Goal: Navigation & Orientation: Find specific page/section

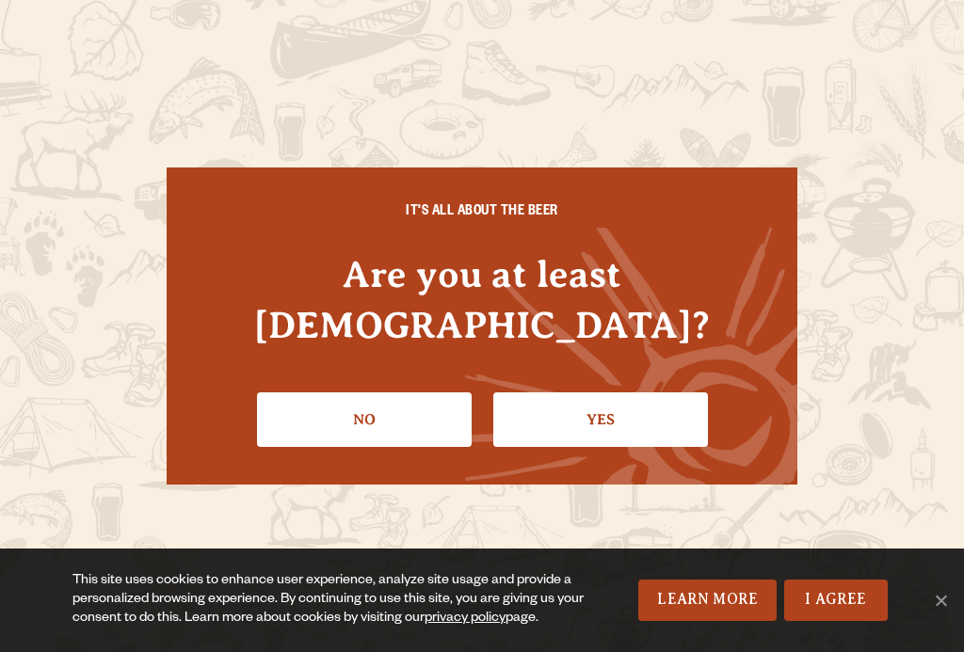
click at [631, 421] on link "Yes" at bounding box center [600, 420] width 215 height 55
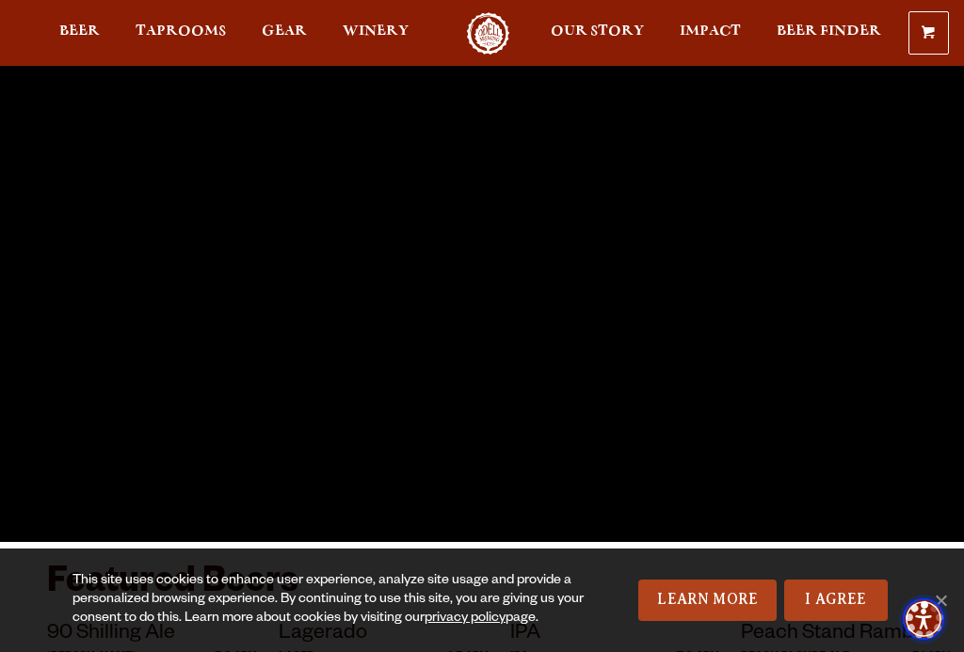
click at [954, 597] on span "Accessibility Menu" at bounding box center [924, 619] width 60 height 60
click at [720, 609] on link "Learn More" at bounding box center [707, 600] width 138 height 41
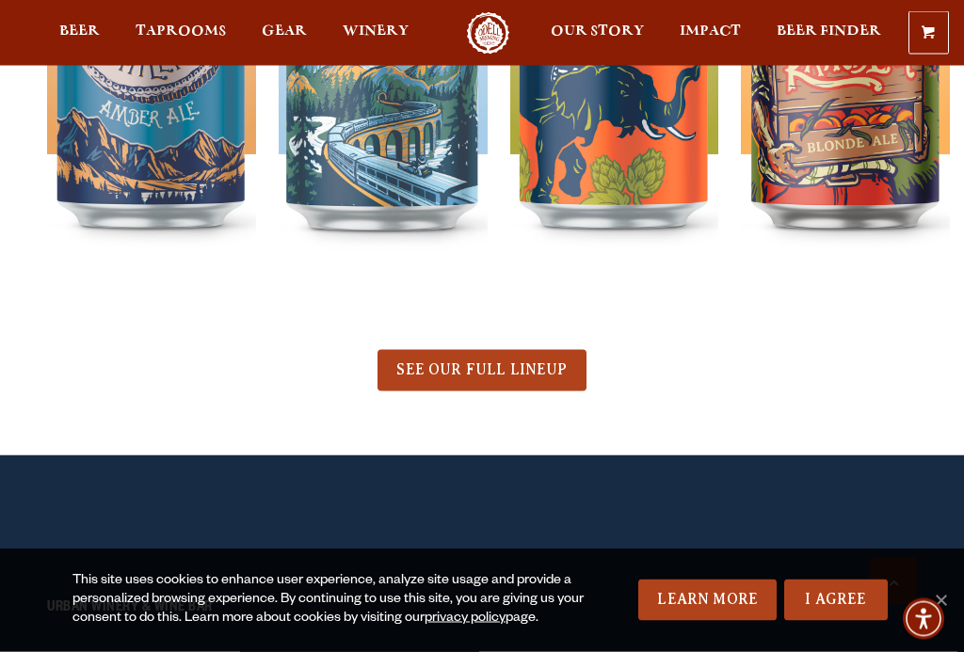
scroll to position [852, 0]
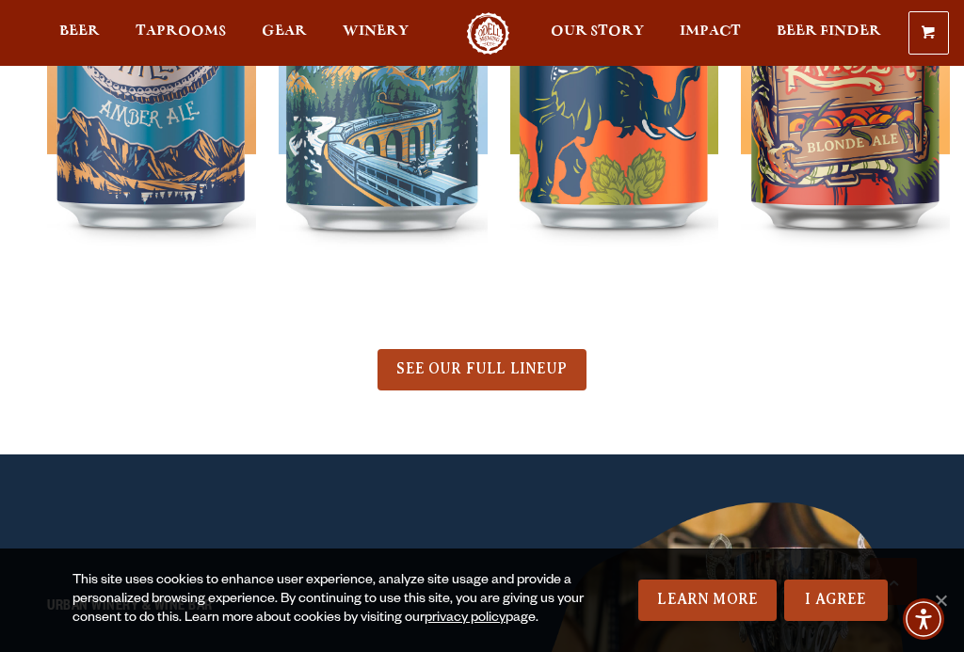
click at [511, 374] on span "SEE OUR FULL LINEUP" at bounding box center [481, 369] width 170 height 17
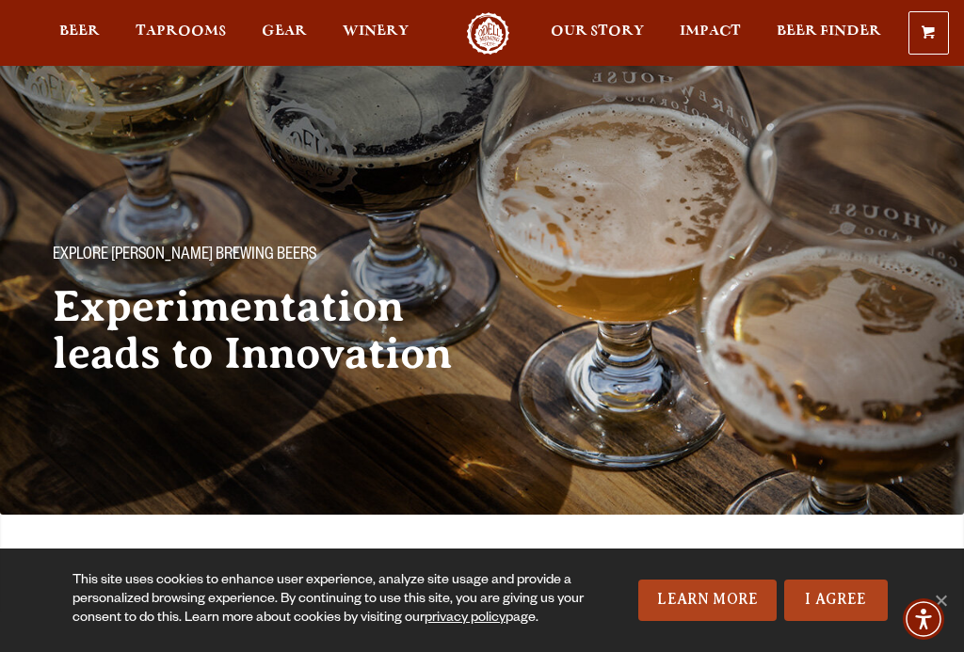
click at [173, 25] on span "Taprooms" at bounding box center [181, 31] width 90 height 15
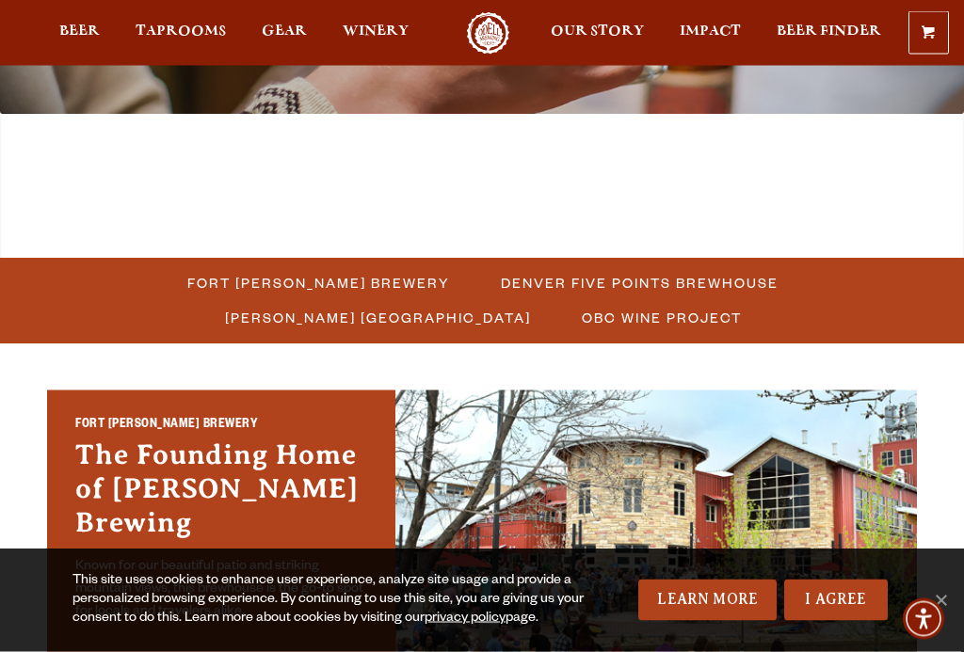
scroll to position [411, 0]
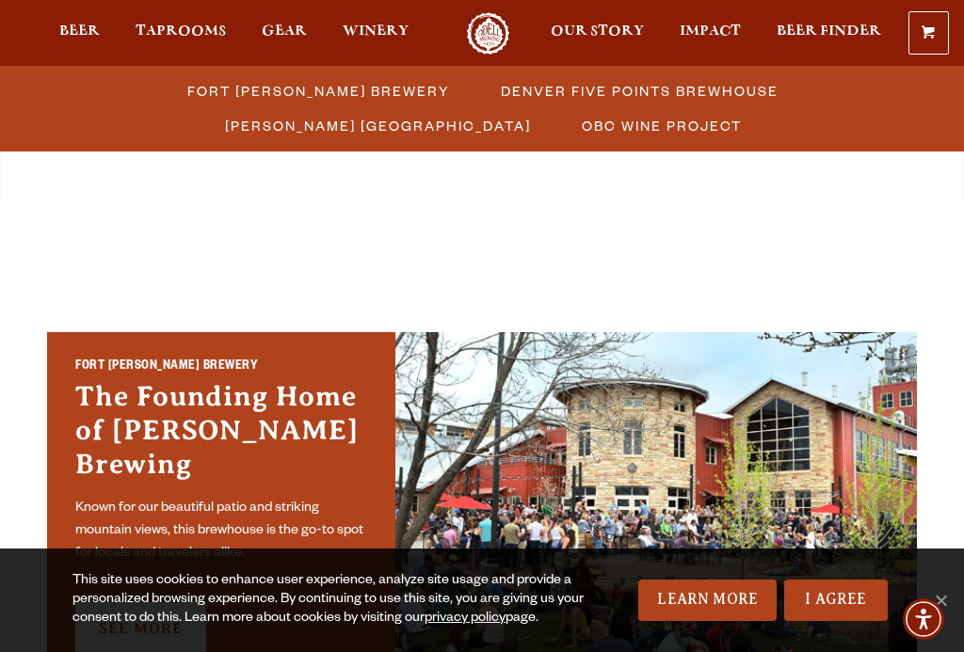
click at [380, 34] on span "Winery" at bounding box center [376, 31] width 66 height 15
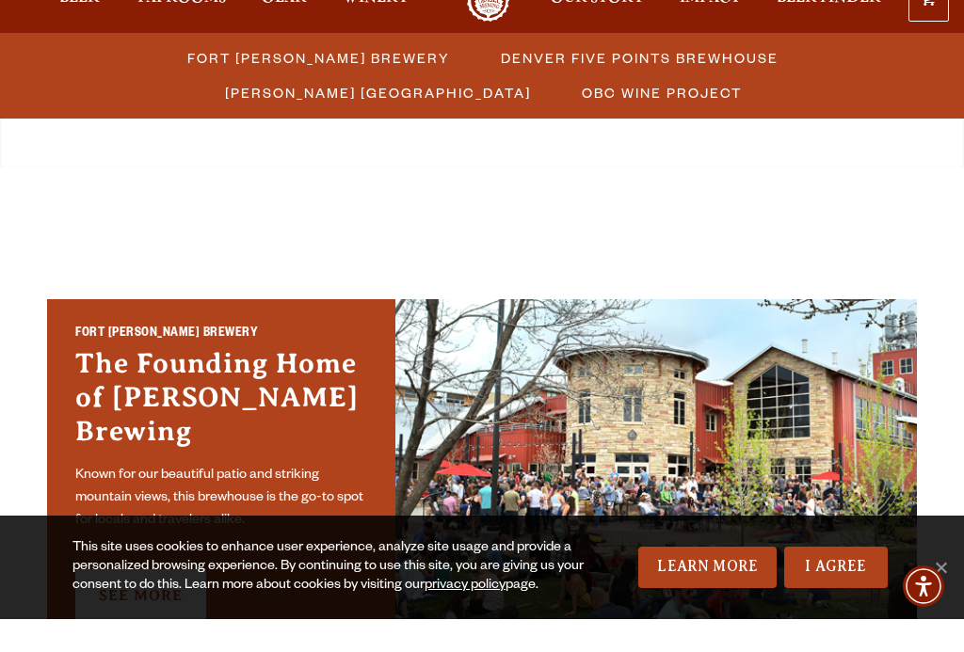
scroll to position [445, 0]
